Goal: Information Seeking & Learning: Check status

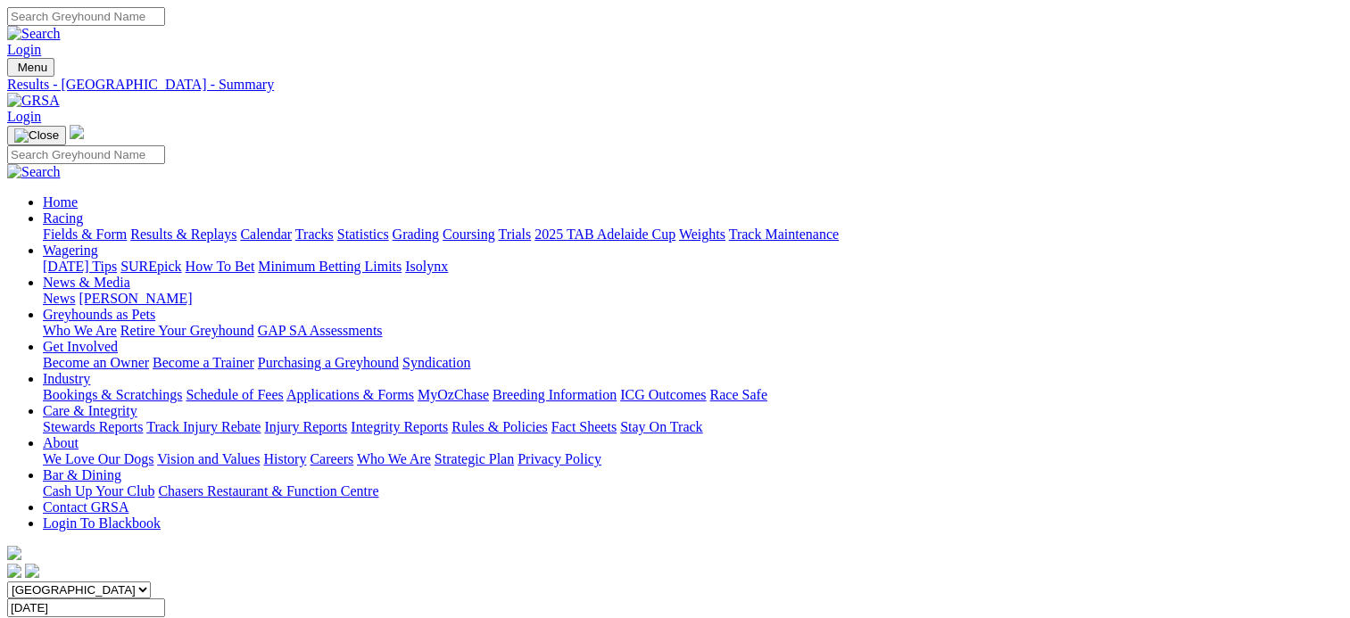
click at [165, 599] on input "Sunday, 14 Aug 2022" at bounding box center [86, 608] width 158 height 19
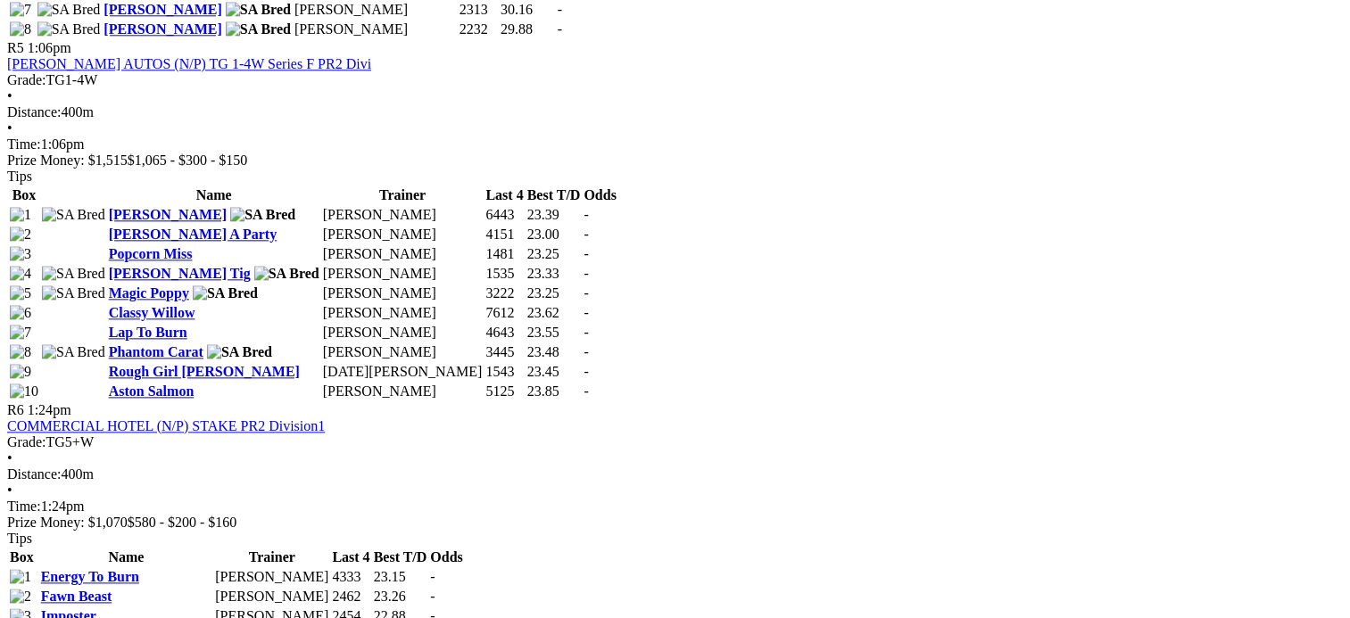
scroll to position [2141, 0]
